Goal: Entertainment & Leisure: Browse casually

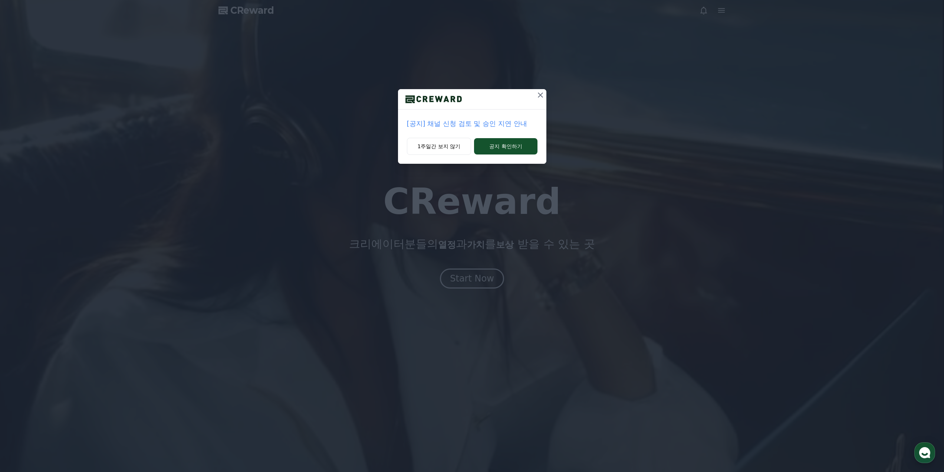
drag, startPoint x: 0, startPoint y: 0, endPoint x: 495, endPoint y: 175, distance: 525.0
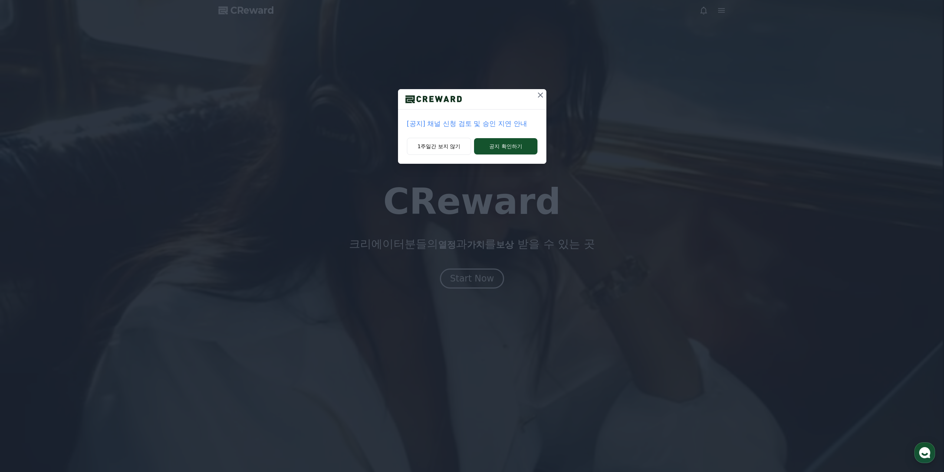
click at [464, 269] on div "[공지] 채널 신청 검토 및 승인 지연 안내 1주일간 보지 않기 공지 확인하기" at bounding box center [472, 236] width 944 height 472
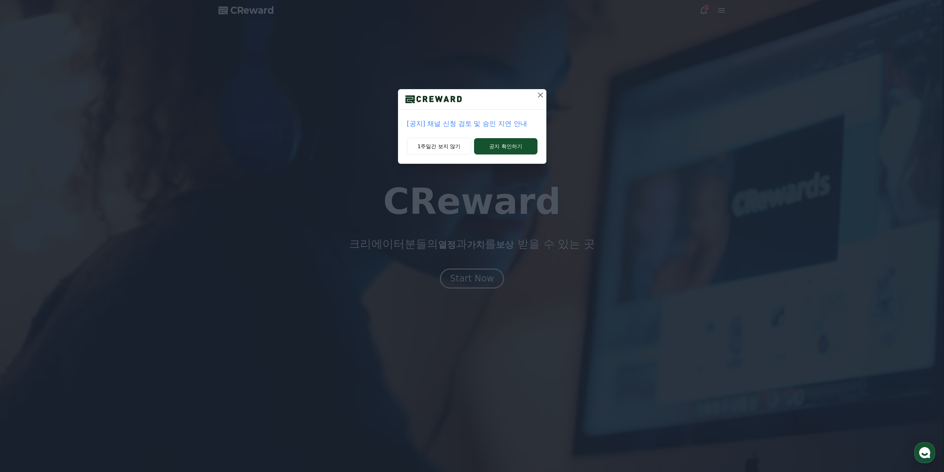
click at [543, 95] on icon at bounding box center [540, 95] width 9 height 9
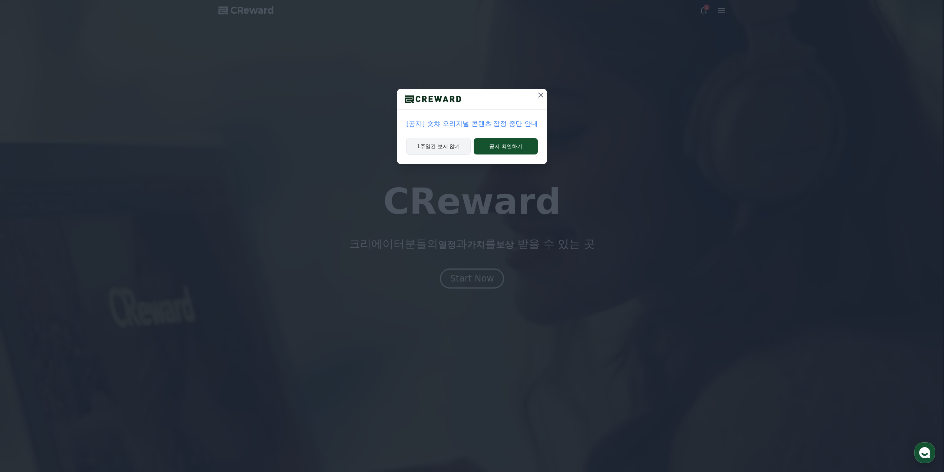
click at [445, 139] on button "1주일간 보지 않기" at bounding box center [438, 146] width 65 height 17
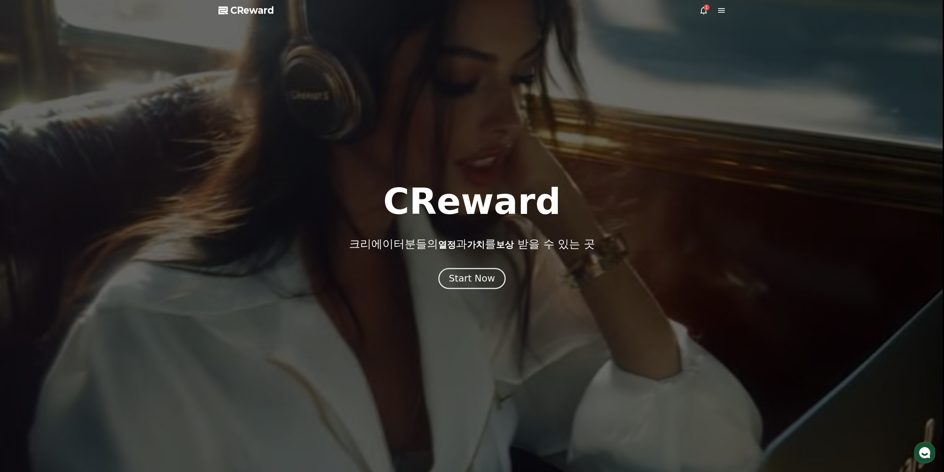
click at [471, 275] on div "Start Now" at bounding box center [472, 278] width 46 height 13
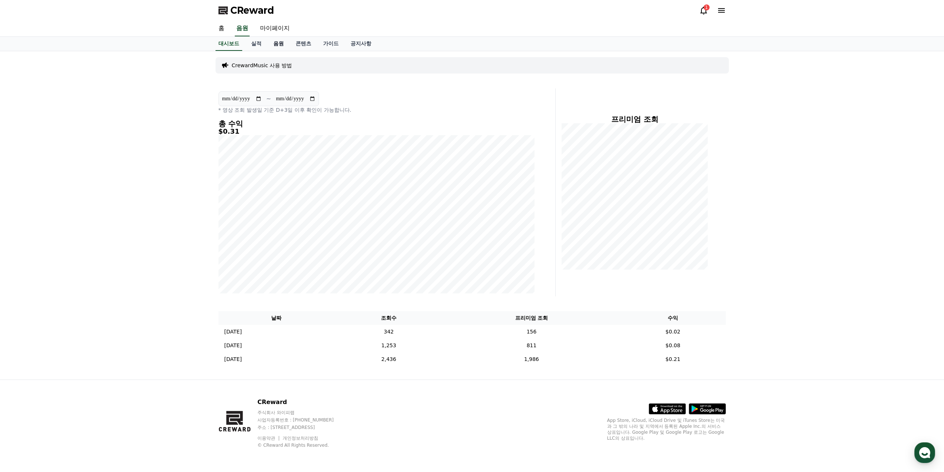
click at [279, 45] on link "음원" at bounding box center [279, 44] width 22 height 14
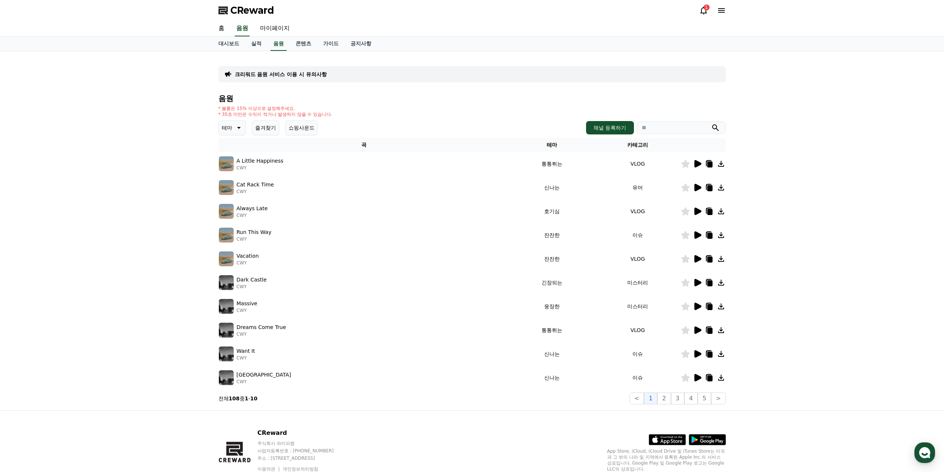
click at [696, 281] on icon at bounding box center [698, 282] width 7 height 7
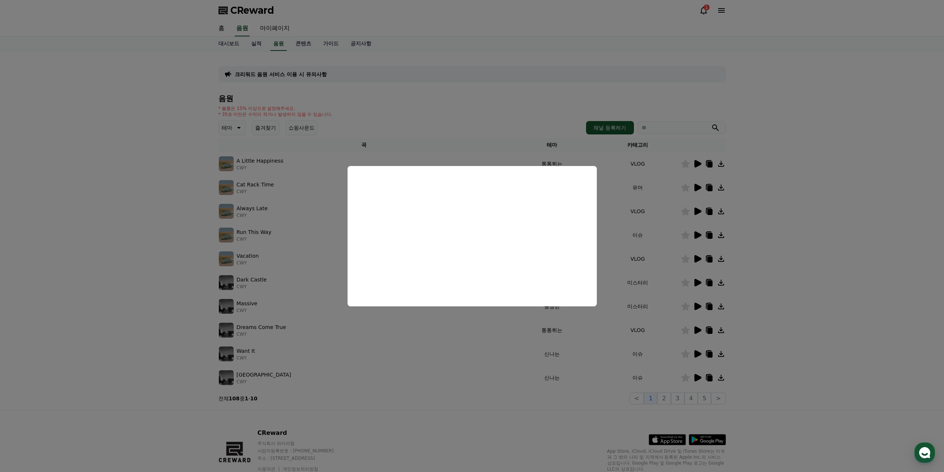
click at [636, 250] on button "close modal" at bounding box center [472, 236] width 944 height 472
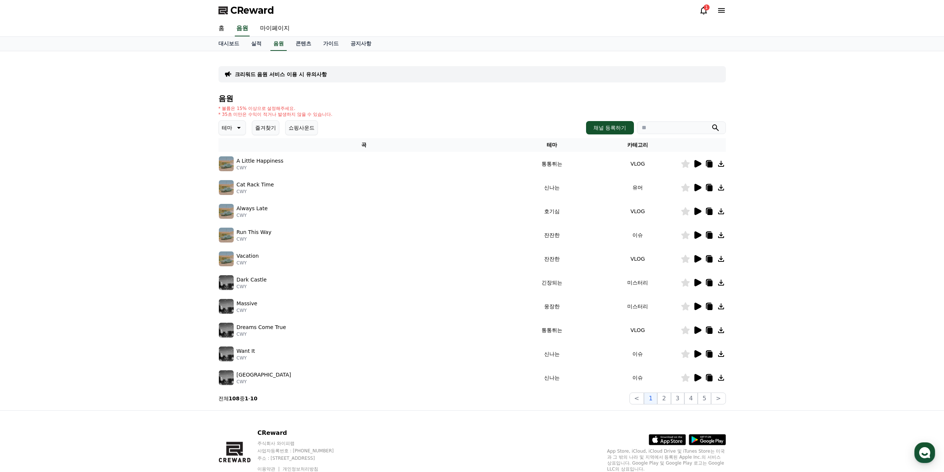
click at [699, 330] on icon at bounding box center [698, 329] width 7 height 7
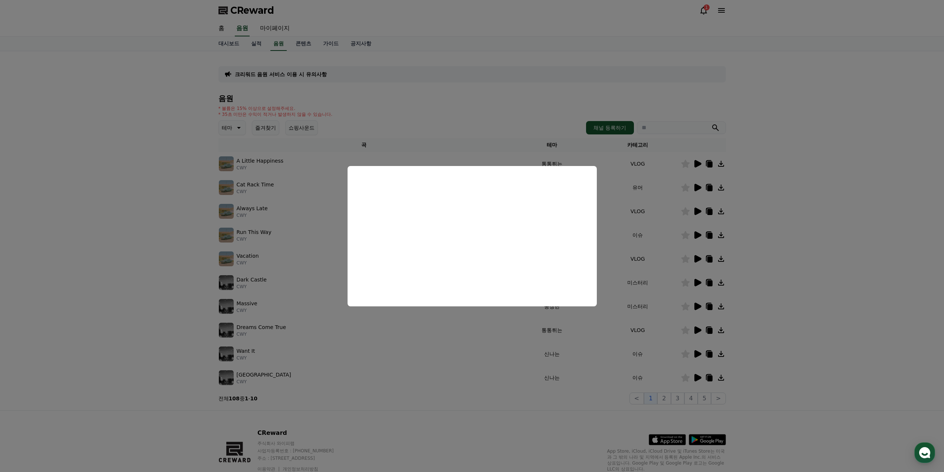
click at [603, 332] on button "close modal" at bounding box center [472, 236] width 944 height 472
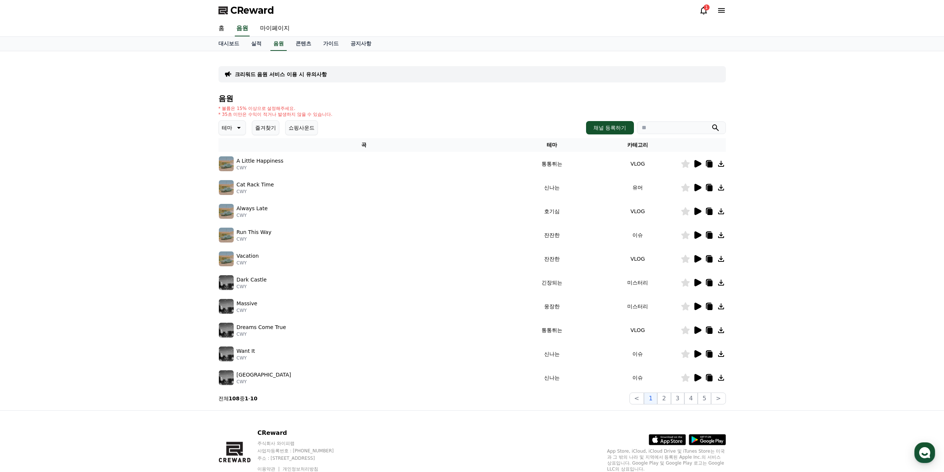
click at [703, 351] on div at bounding box center [703, 353] width 45 height 9
click at [702, 351] on icon at bounding box center [697, 353] width 9 height 9
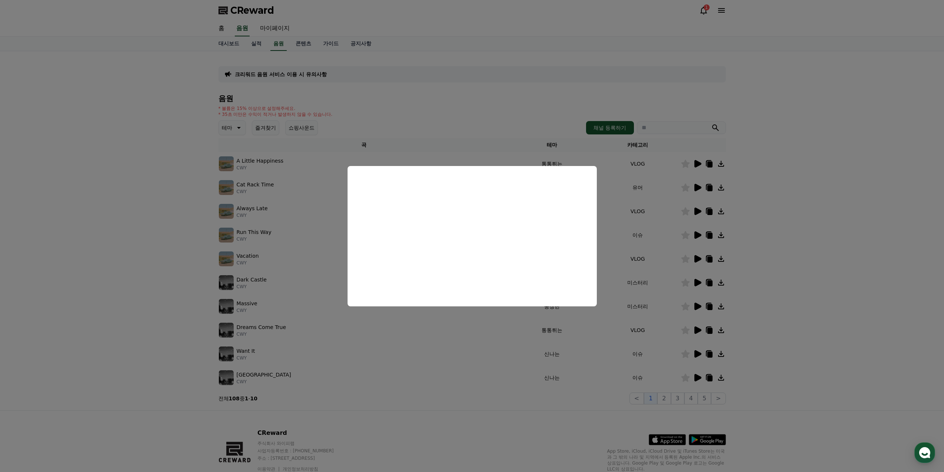
click at [694, 368] on button "close modal" at bounding box center [472, 236] width 944 height 472
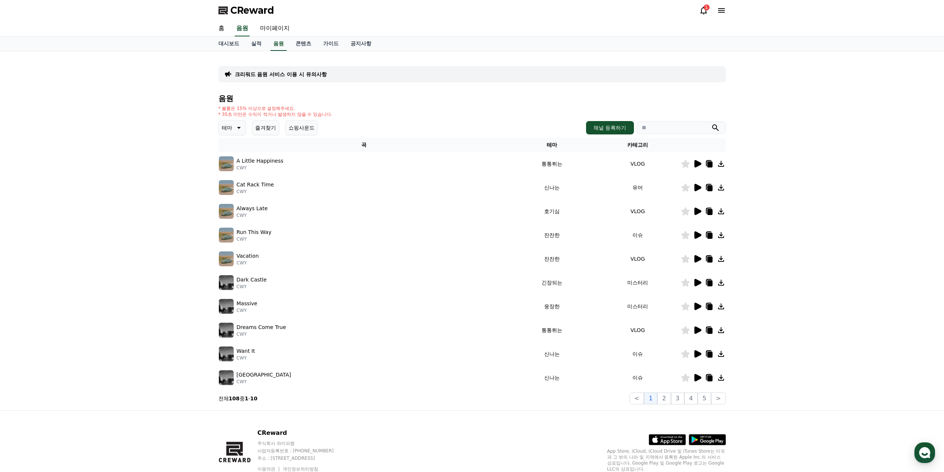
click at [698, 379] on icon at bounding box center [698, 377] width 7 height 7
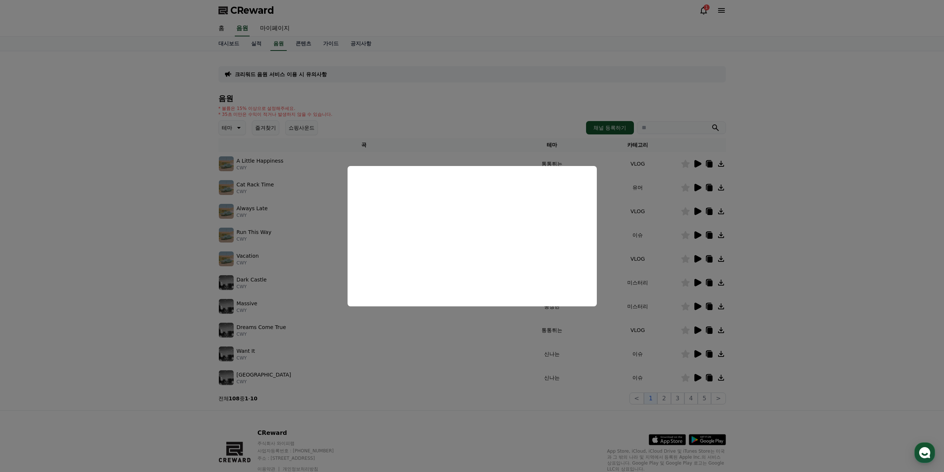
drag, startPoint x: 589, startPoint y: 346, endPoint x: 650, endPoint y: 383, distance: 71.0
click at [591, 347] on button "close modal" at bounding box center [472, 236] width 944 height 472
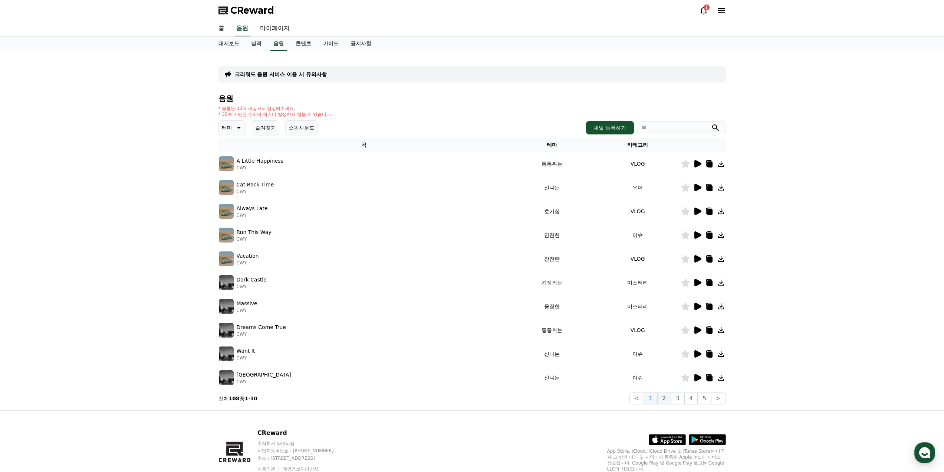
click at [666, 399] on button "2" at bounding box center [664, 398] width 13 height 12
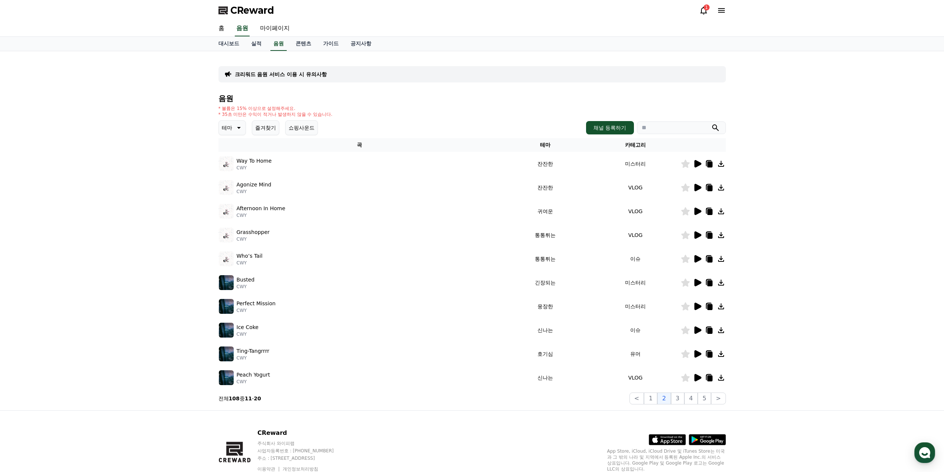
click at [698, 164] on icon at bounding box center [698, 163] width 7 height 7
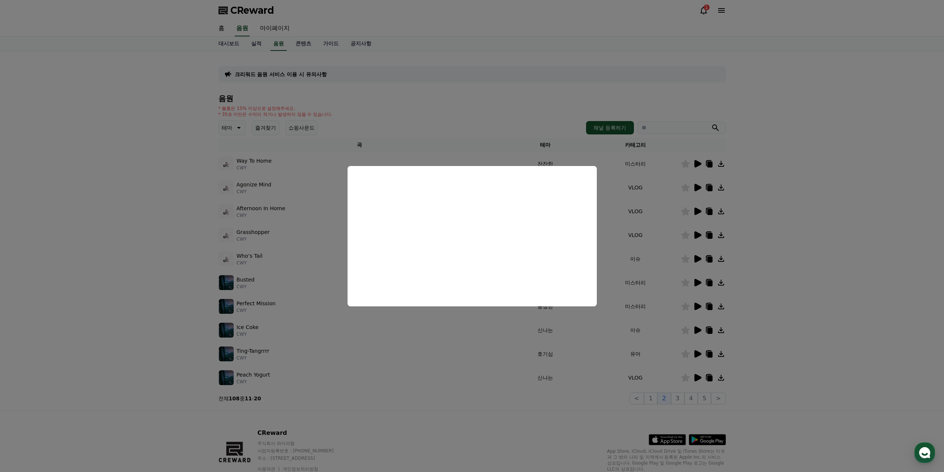
click at [663, 201] on button "close modal" at bounding box center [472, 236] width 944 height 472
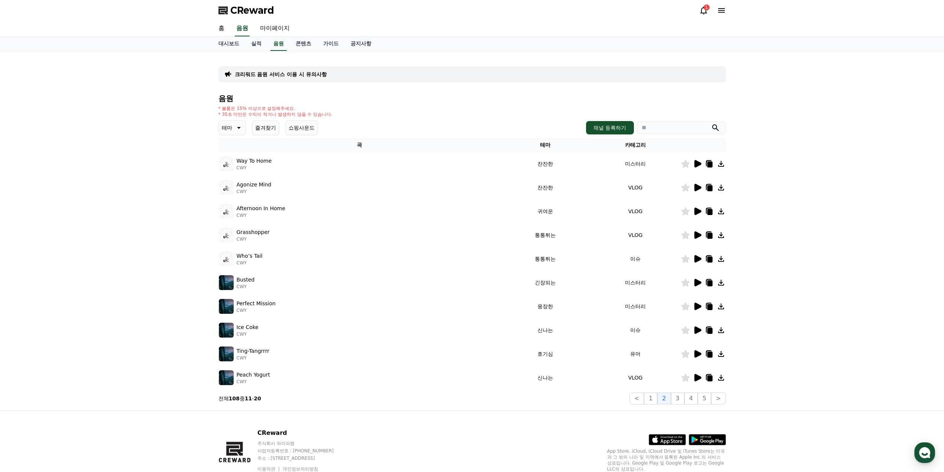
click at [701, 284] on icon at bounding box center [697, 282] width 9 height 9
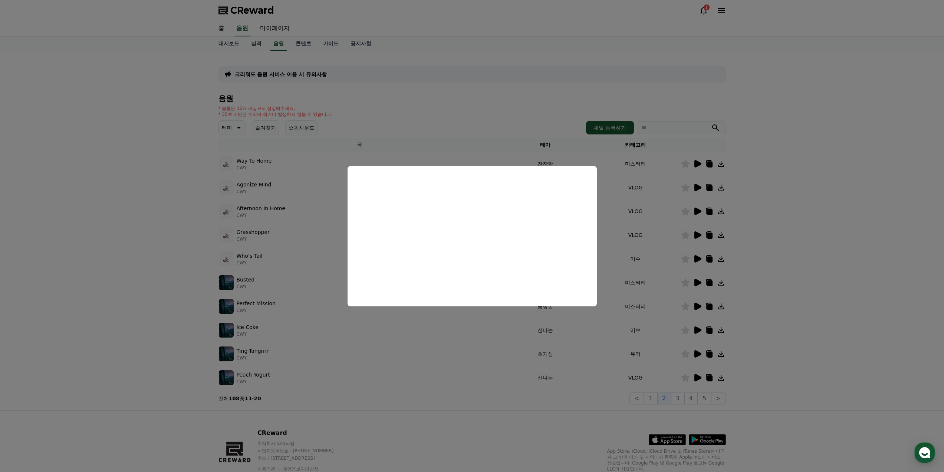
click at [666, 292] on button "close modal" at bounding box center [472, 236] width 944 height 472
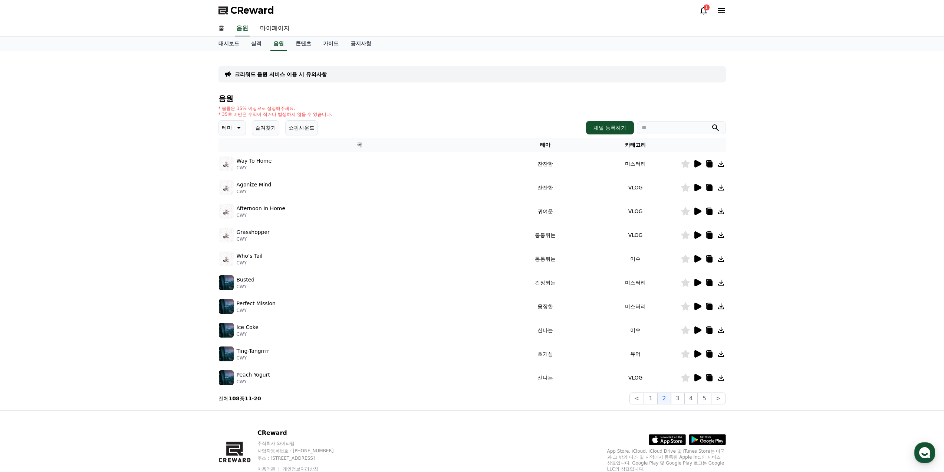
click at [698, 304] on icon at bounding box center [697, 306] width 9 height 9
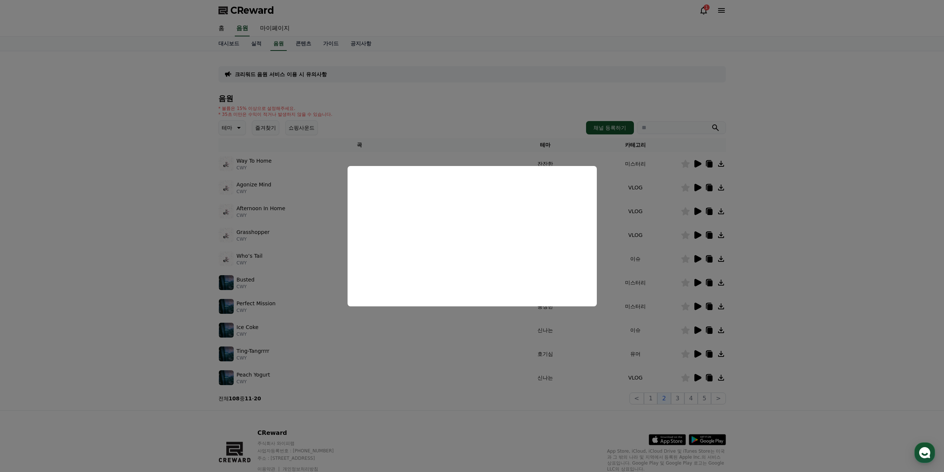
click at [680, 328] on button "close modal" at bounding box center [472, 236] width 944 height 472
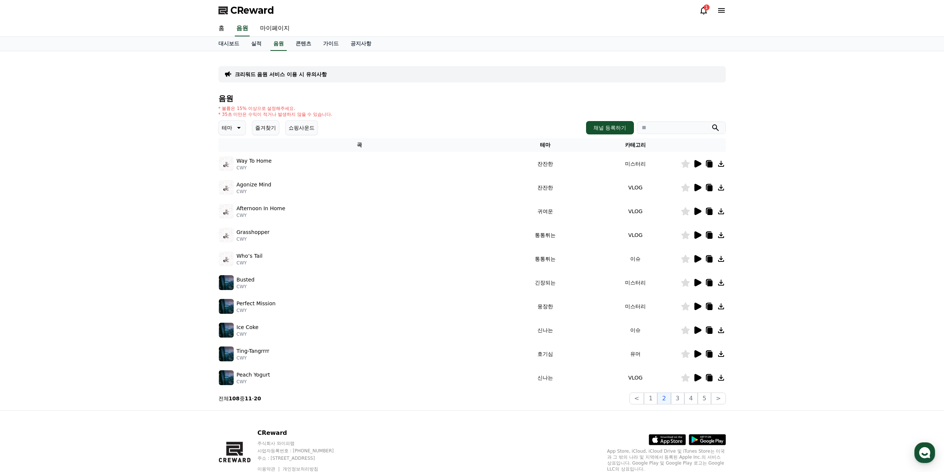
click at [701, 354] on icon at bounding box center [698, 353] width 7 height 7
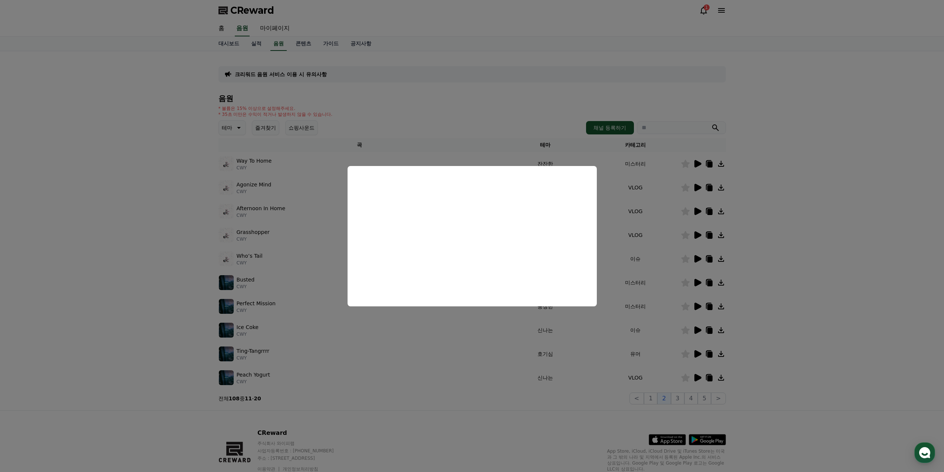
click at [651, 325] on button "close modal" at bounding box center [472, 236] width 944 height 472
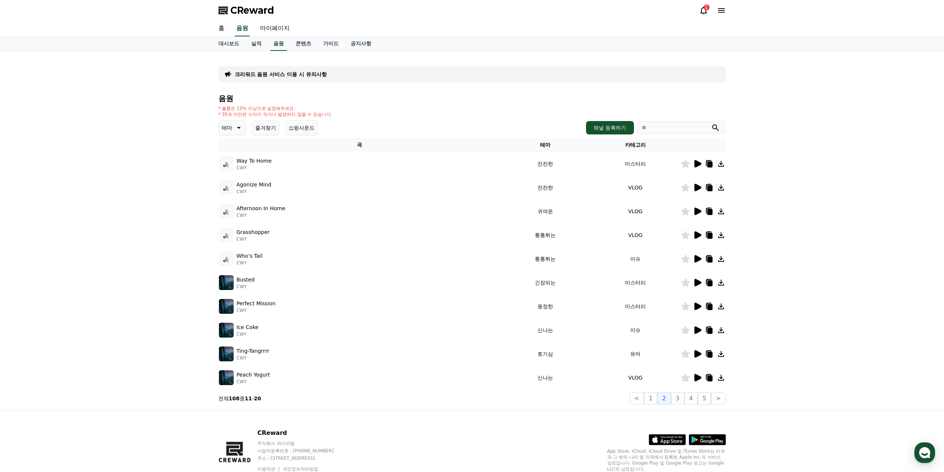
click at [720, 353] on icon at bounding box center [721, 354] width 6 height 6
click at [712, 354] on icon at bounding box center [709, 354] width 5 height 6
click at [698, 375] on icon at bounding box center [697, 377] width 9 height 9
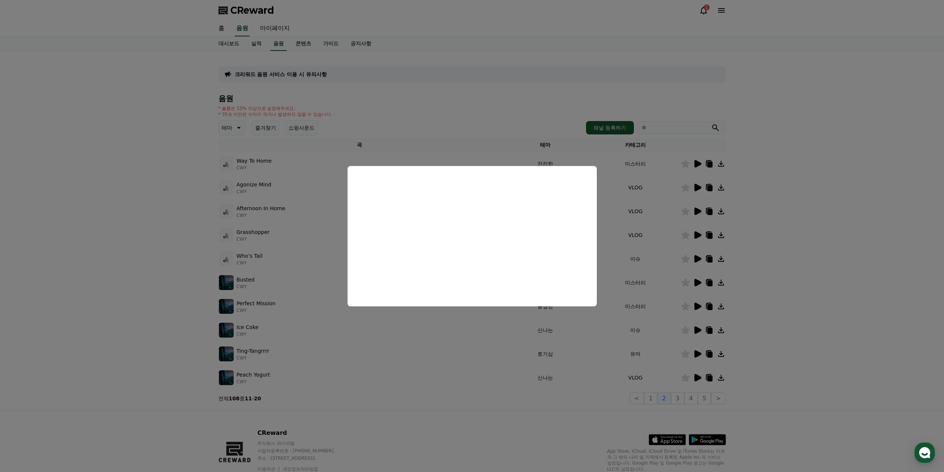
click at [665, 376] on button "close modal" at bounding box center [472, 236] width 944 height 472
click at [680, 396] on button "3" at bounding box center [677, 398] width 13 height 12
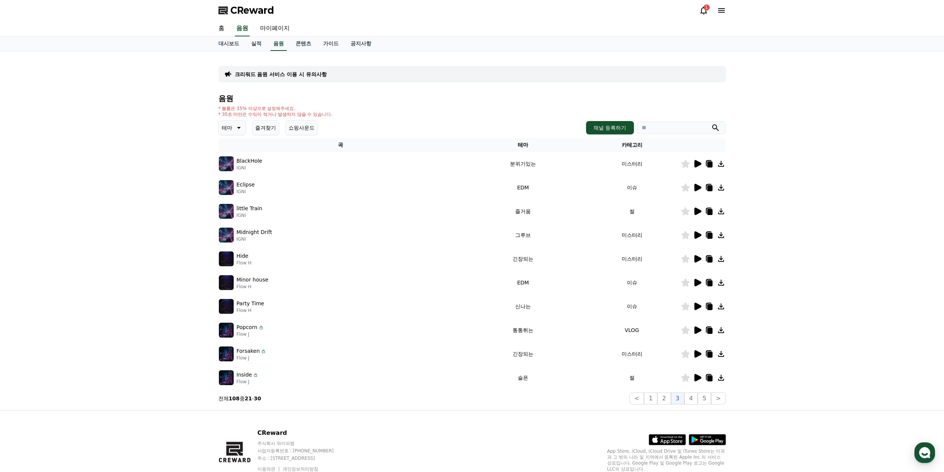
click at [700, 165] on icon at bounding box center [698, 163] width 7 height 7
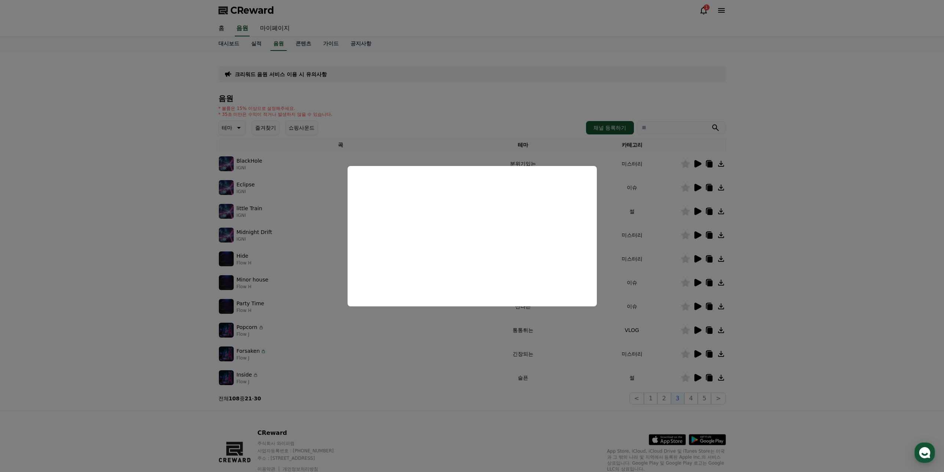
click at [644, 189] on button "close modal" at bounding box center [472, 236] width 944 height 472
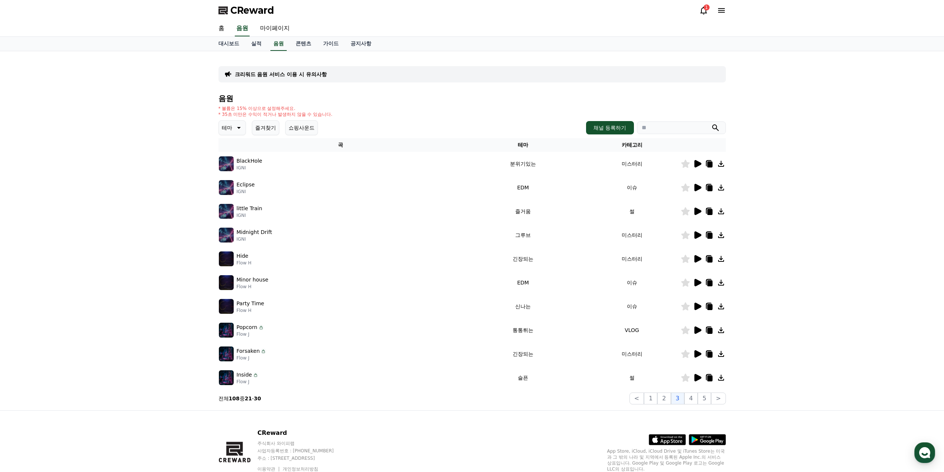
click at [701, 235] on icon at bounding box center [698, 234] width 7 height 7
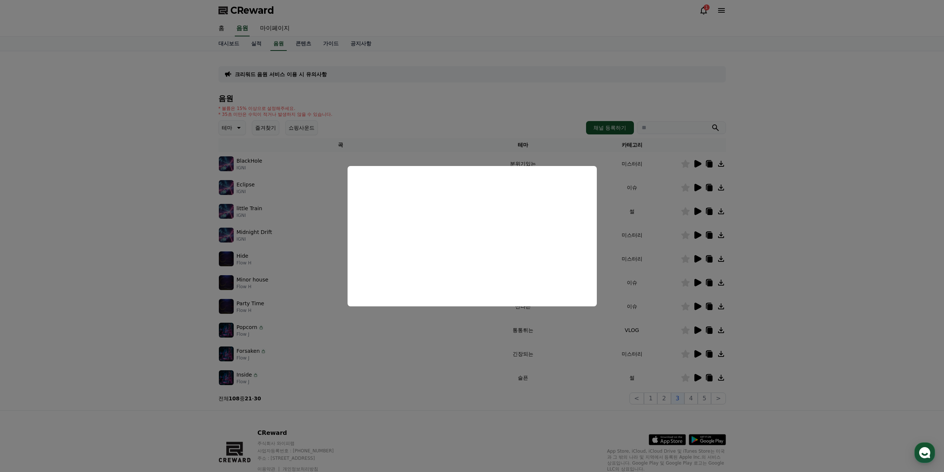
click at [667, 257] on button "close modal" at bounding box center [472, 236] width 944 height 472
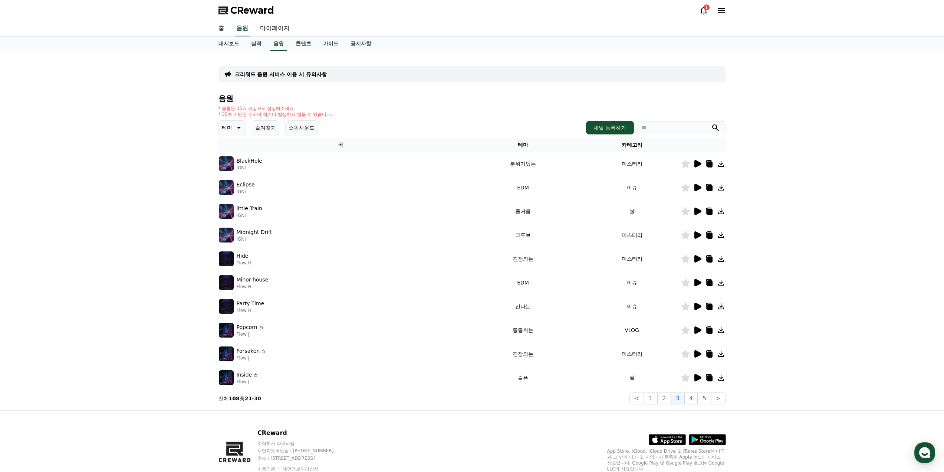
click at [698, 331] on icon at bounding box center [698, 329] width 7 height 7
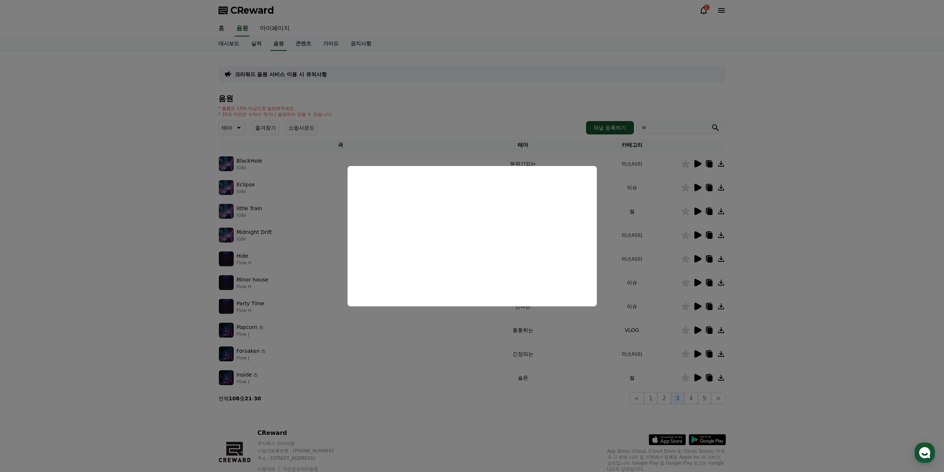
click at [673, 349] on button "close modal" at bounding box center [472, 236] width 944 height 472
click at [696, 351] on icon at bounding box center [698, 353] width 7 height 7
click at [671, 372] on button "close modal" at bounding box center [472, 236] width 944 height 472
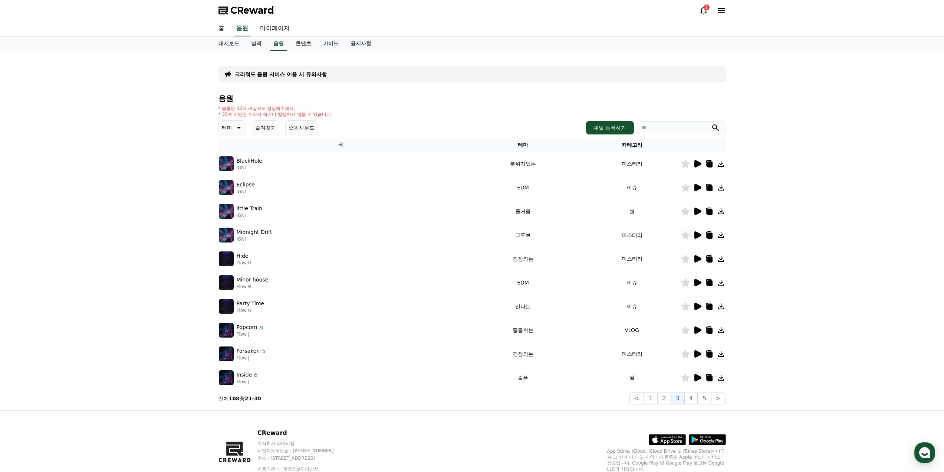
click at [705, 377] on icon at bounding box center [709, 377] width 9 height 9
click at [699, 378] on icon at bounding box center [698, 377] width 7 height 7
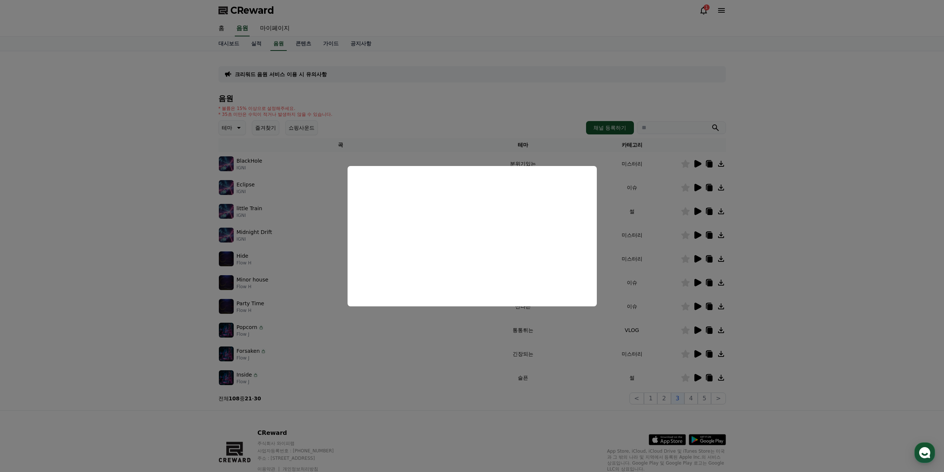
click at [753, 296] on button "close modal" at bounding box center [472, 236] width 944 height 472
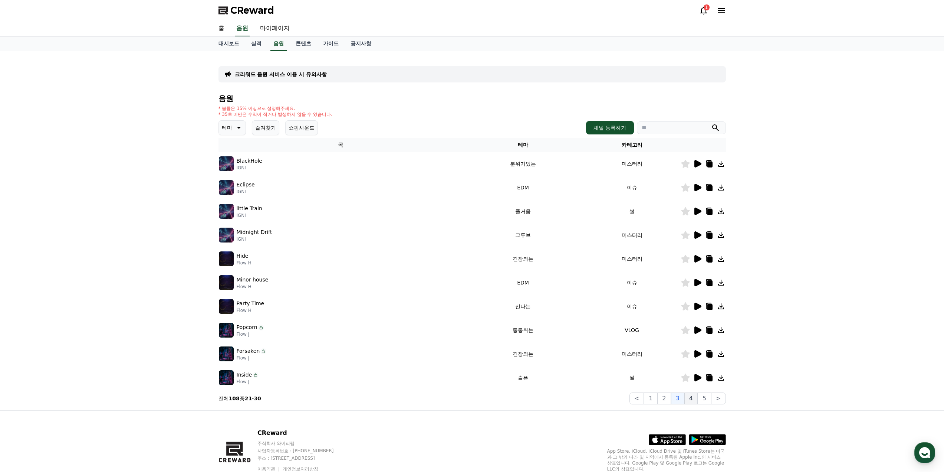
click at [689, 399] on button "4" at bounding box center [691, 398] width 13 height 12
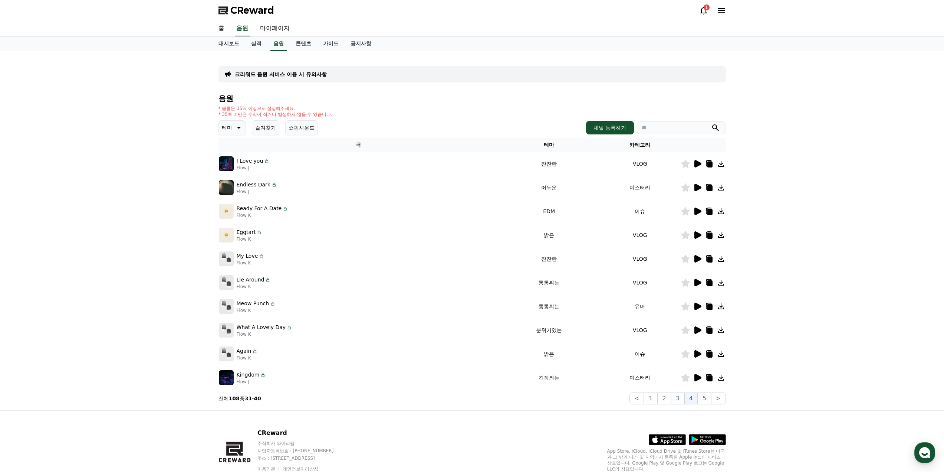
click at [697, 167] on icon at bounding box center [698, 163] width 7 height 7
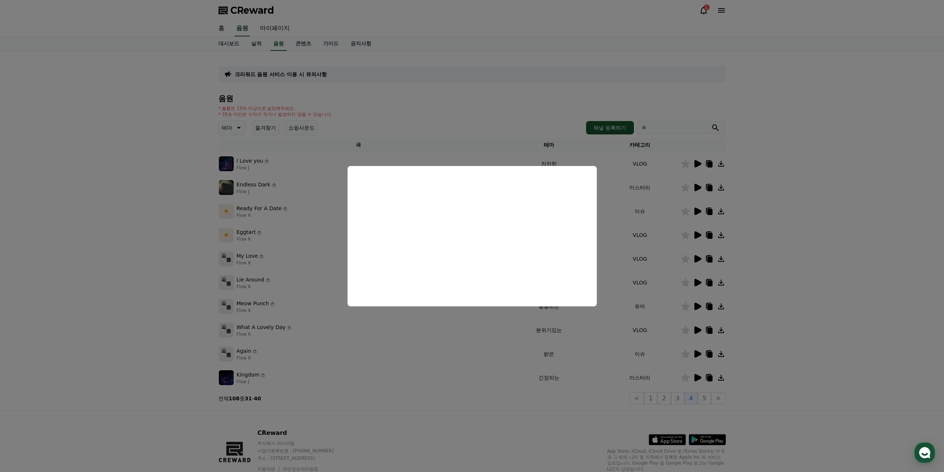
click at [672, 204] on button "close modal" at bounding box center [472, 236] width 944 height 472
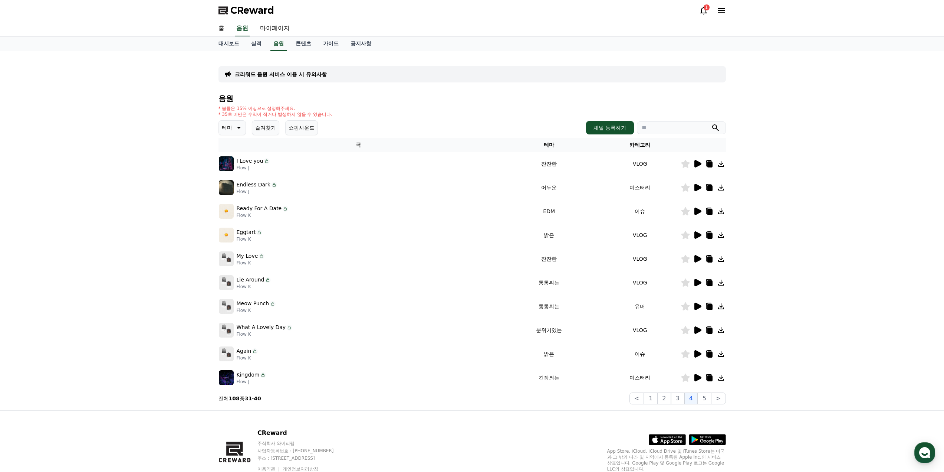
click at [698, 186] on icon at bounding box center [698, 187] width 7 height 7
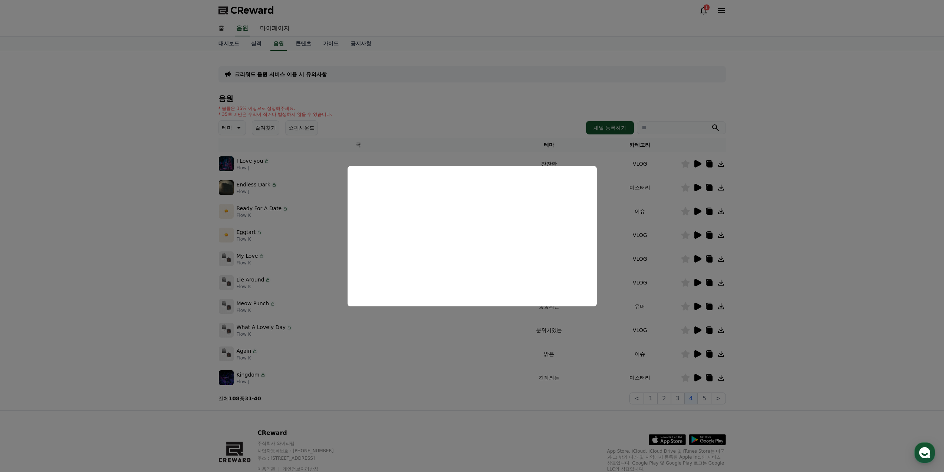
click at [662, 224] on button "close modal" at bounding box center [472, 236] width 944 height 472
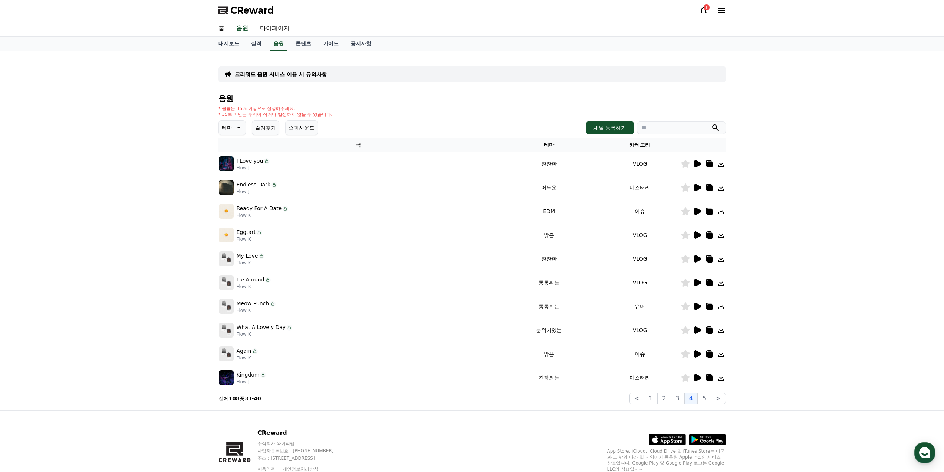
click at [697, 213] on icon at bounding box center [698, 210] width 7 height 7
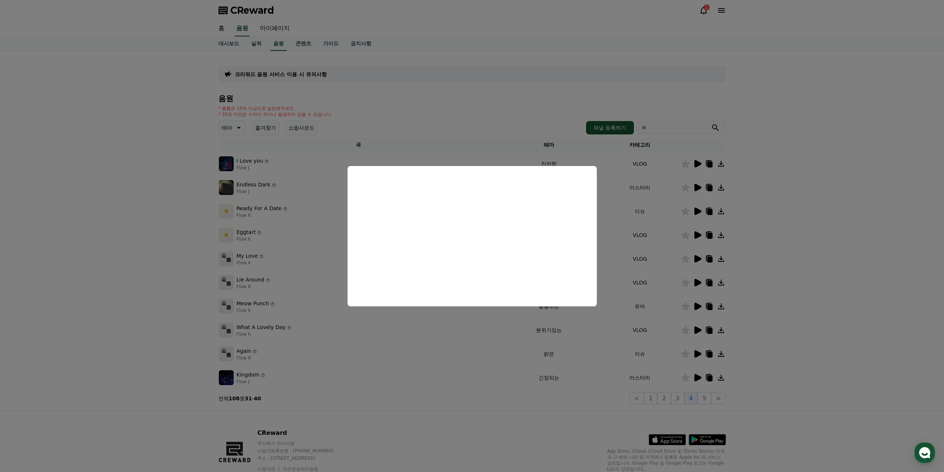
click at [650, 239] on button "close modal" at bounding box center [472, 236] width 944 height 472
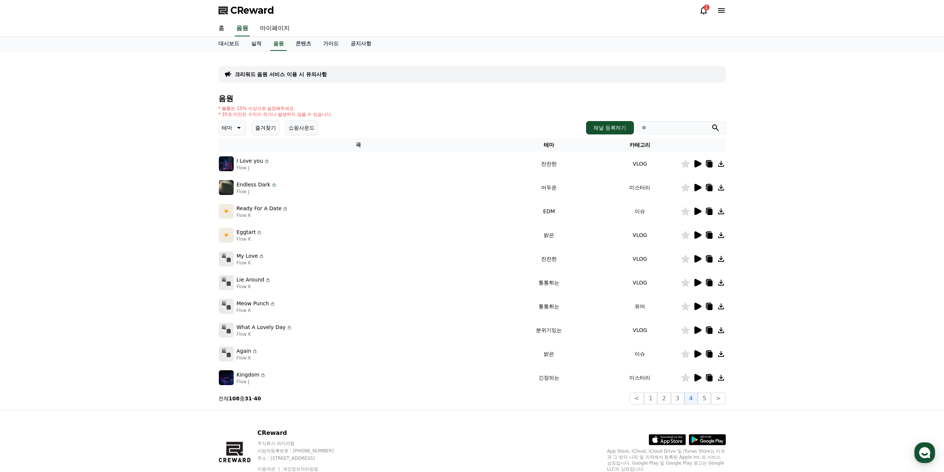
click at [700, 239] on icon at bounding box center [697, 234] width 9 height 9
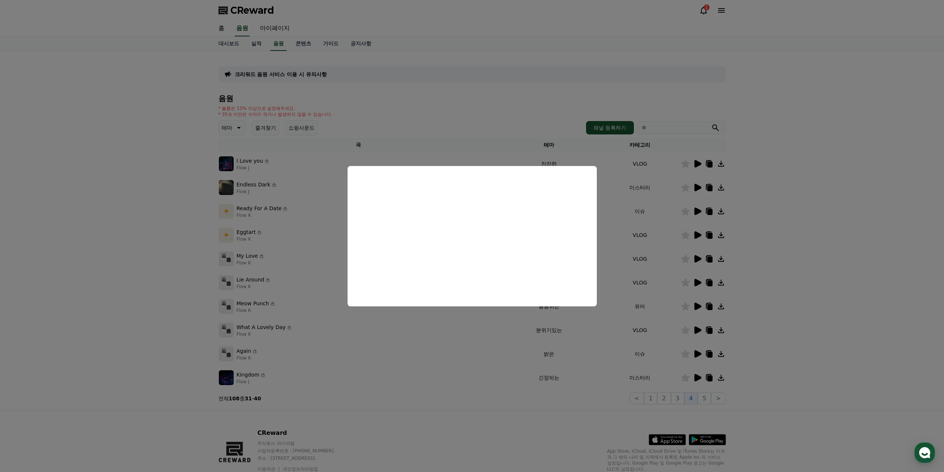
click at [650, 260] on button "close modal" at bounding box center [472, 236] width 944 height 472
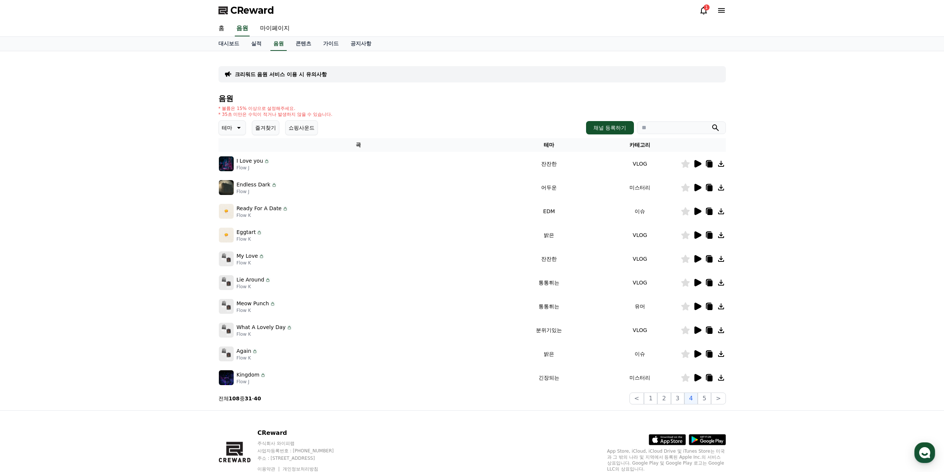
click at [695, 375] on icon at bounding box center [698, 377] width 7 height 7
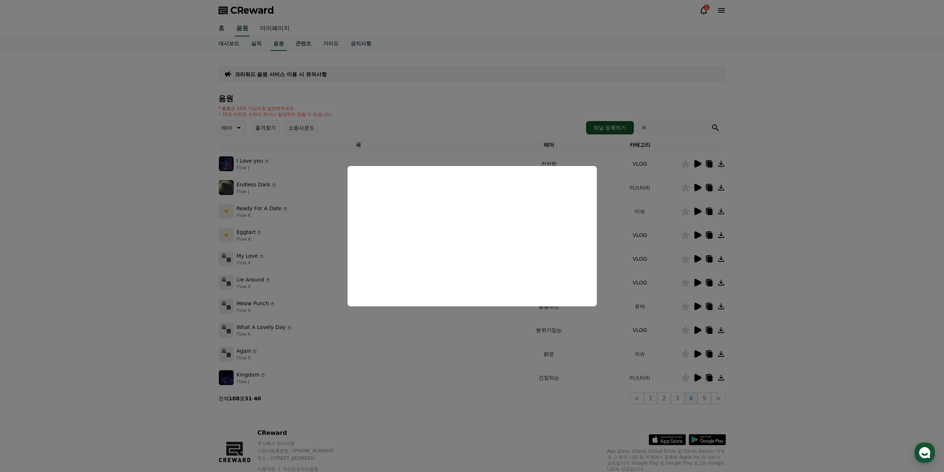
click at [668, 354] on button "close modal" at bounding box center [472, 236] width 944 height 472
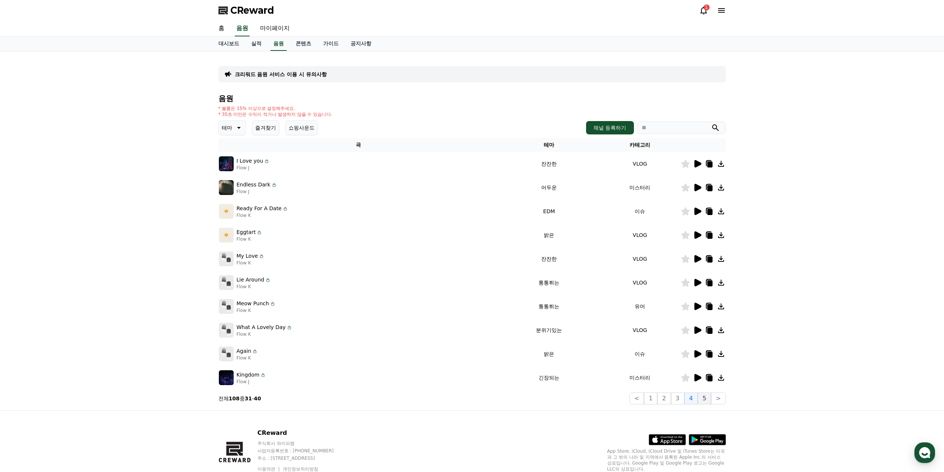
click at [708, 396] on button "5" at bounding box center [704, 398] width 13 height 12
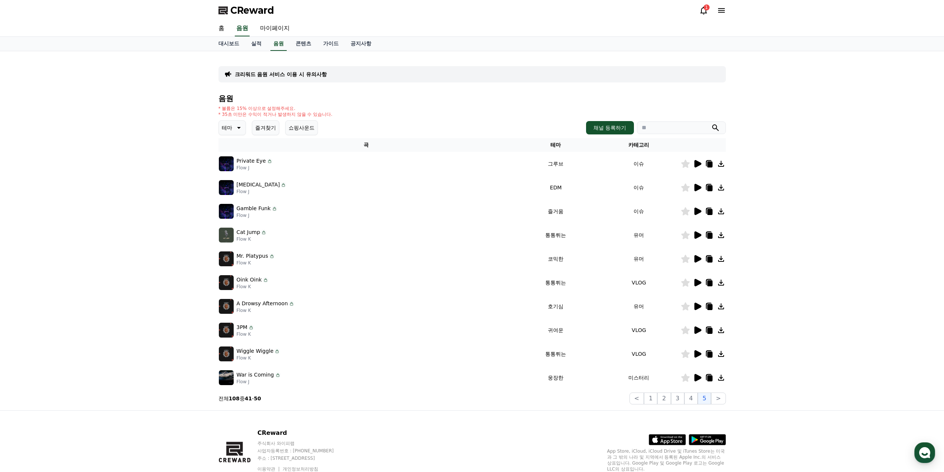
click at [698, 166] on icon at bounding box center [697, 163] width 9 height 9
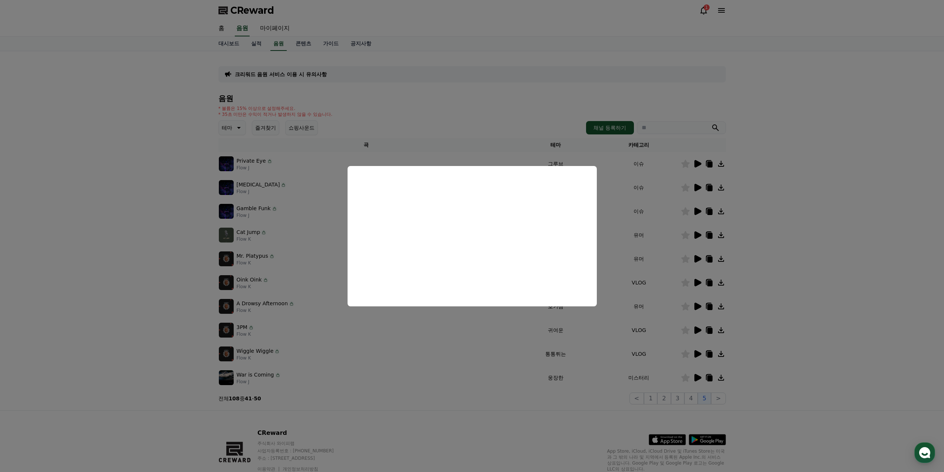
click at [698, 178] on button "close modal" at bounding box center [472, 236] width 944 height 472
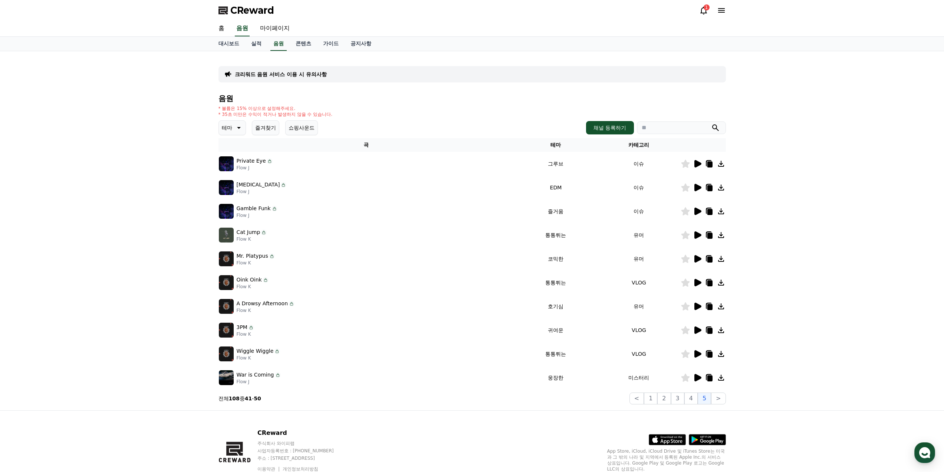
click at [695, 186] on icon at bounding box center [698, 187] width 7 height 7
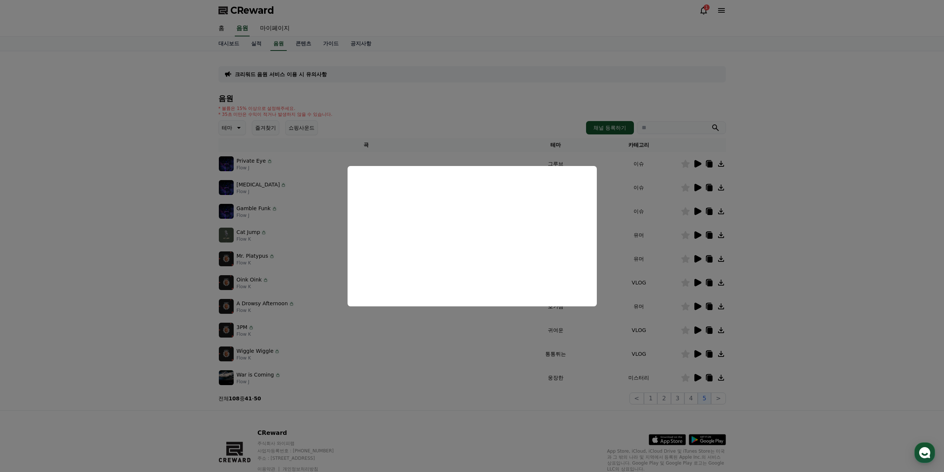
click at [662, 232] on button "close modal" at bounding box center [472, 236] width 944 height 472
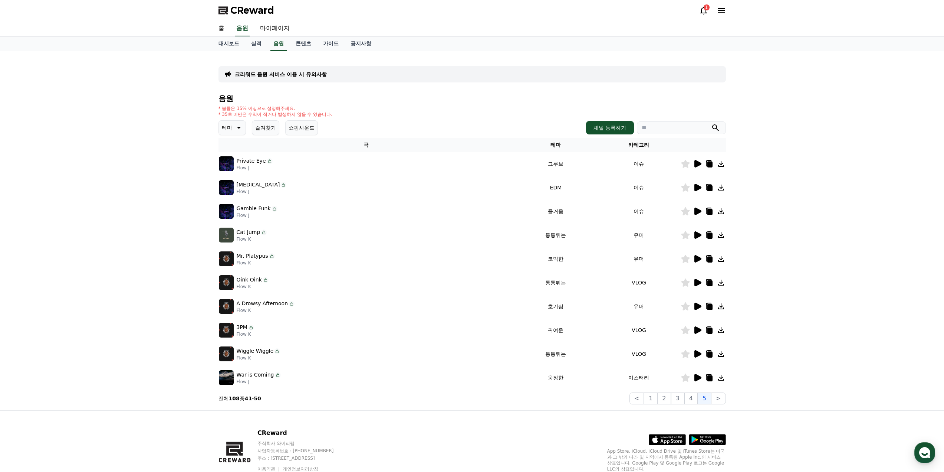
click at [699, 210] on icon at bounding box center [698, 210] width 7 height 7
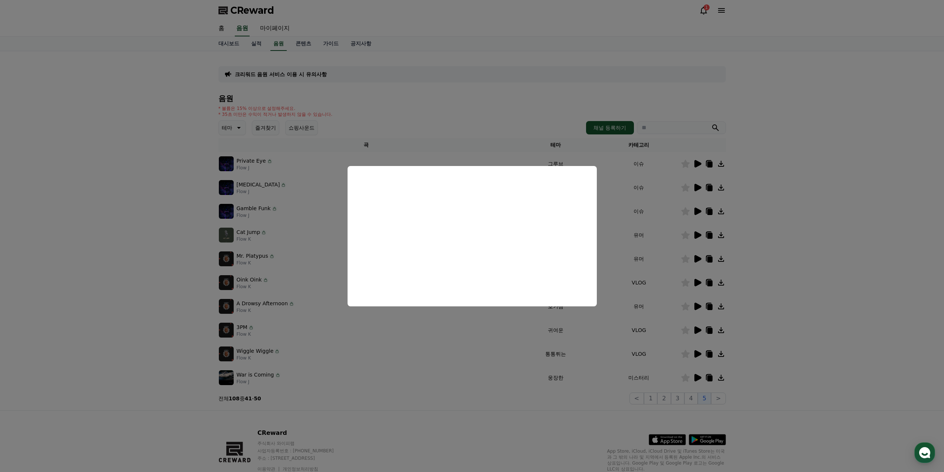
click at [669, 242] on button "close modal" at bounding box center [472, 236] width 944 height 472
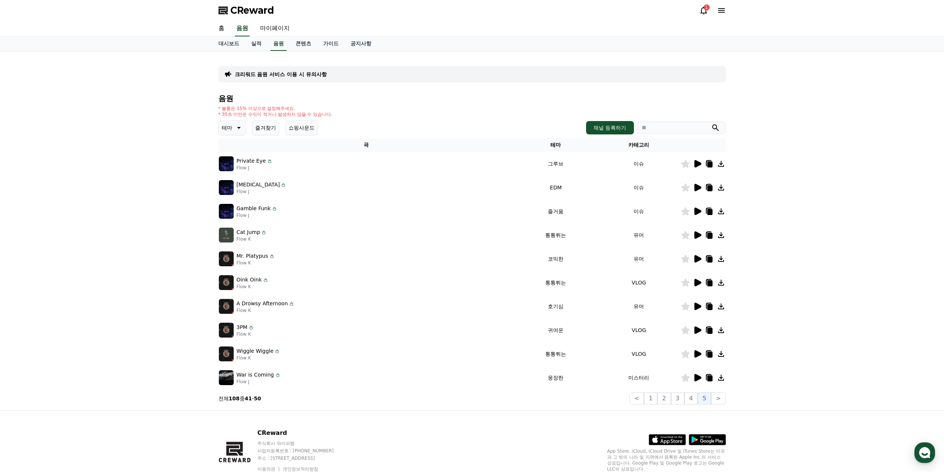
click at [694, 378] on icon at bounding box center [697, 377] width 9 height 9
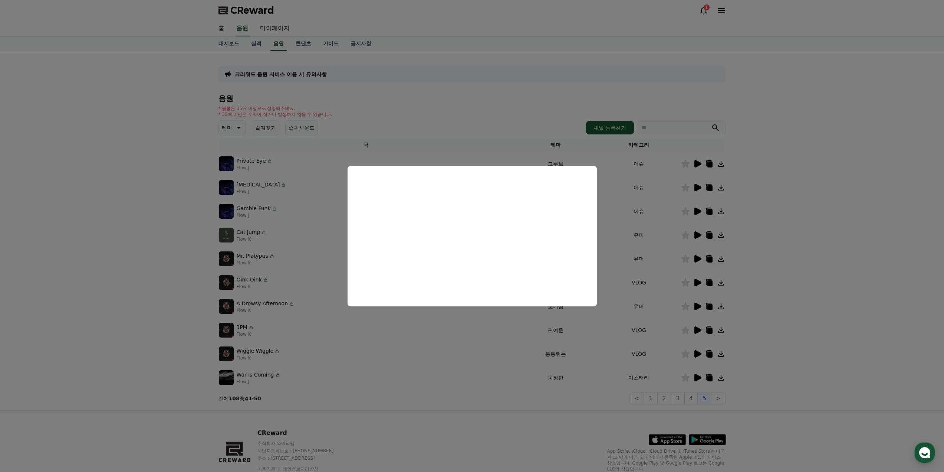
click at [660, 219] on button "close modal" at bounding box center [472, 236] width 944 height 472
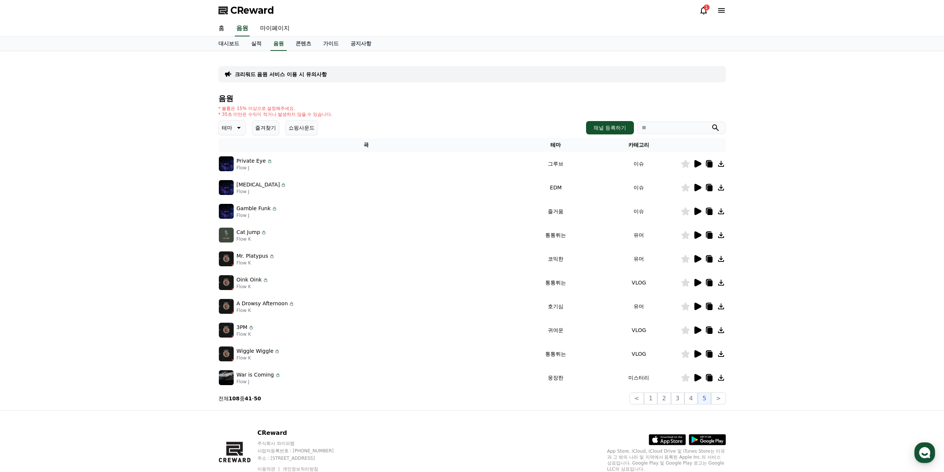
click at [712, 161] on icon at bounding box center [709, 163] width 9 height 9
